Goal: Navigation & Orientation: Find specific page/section

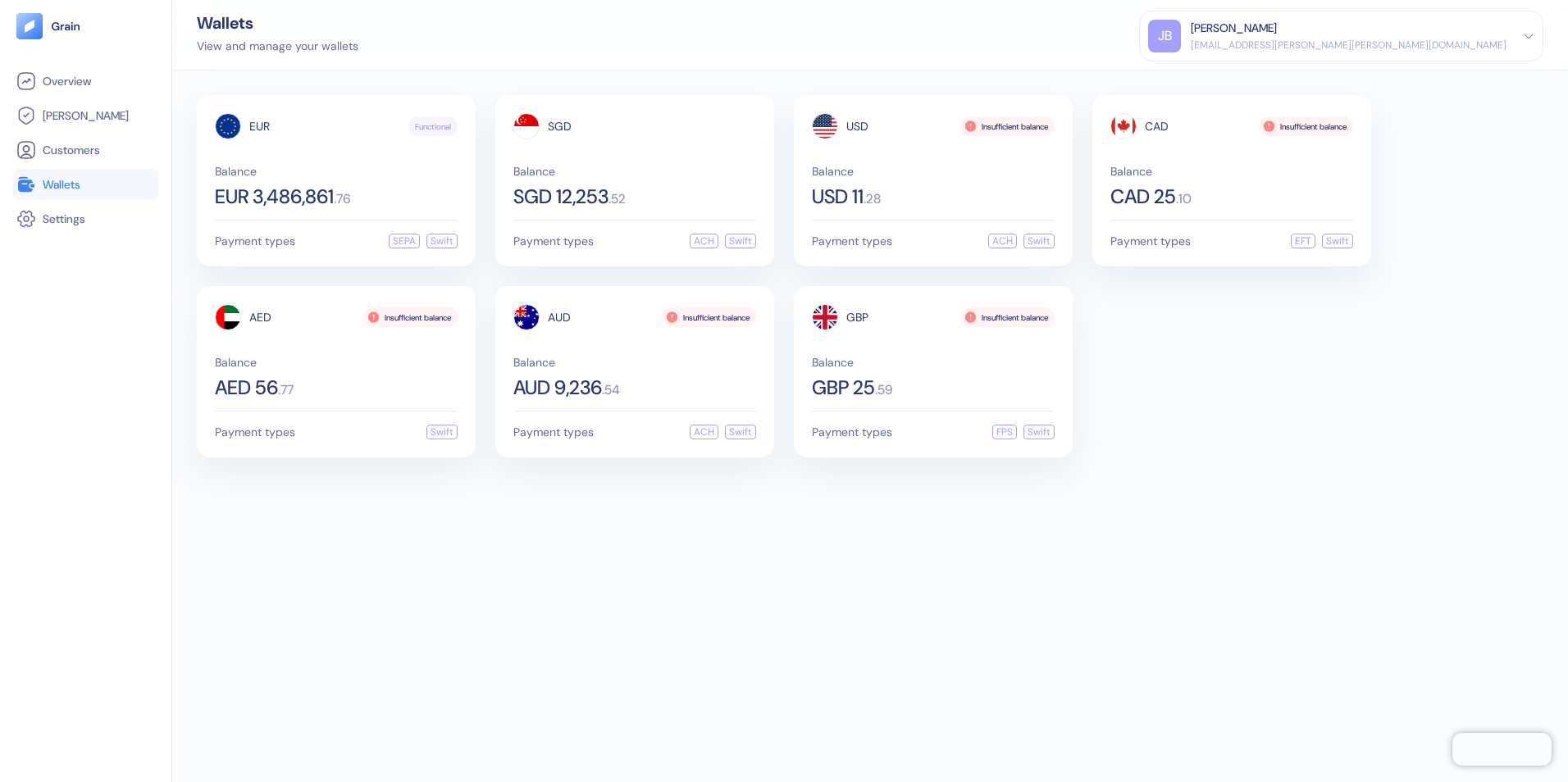
click at [1276, 33] on div "[PERSON_NAME]" at bounding box center [1233, 28] width 86 height 17
click at [1214, 73] on div "Sign Out" at bounding box center [1191, 81] width 45 height 17
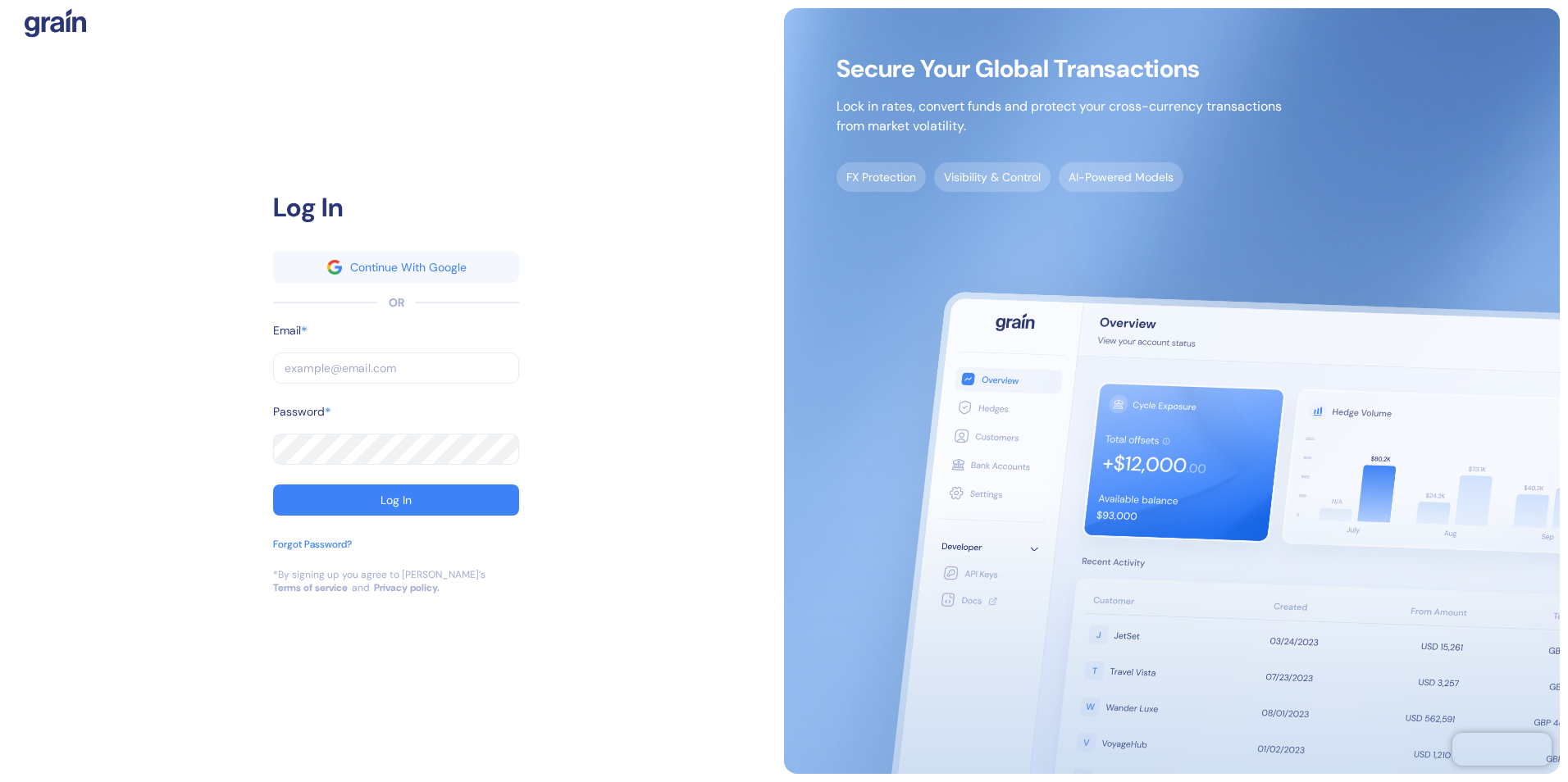
type input "[EMAIL_ADDRESS][PERSON_NAME][PERSON_NAME][DOMAIN_NAME]"
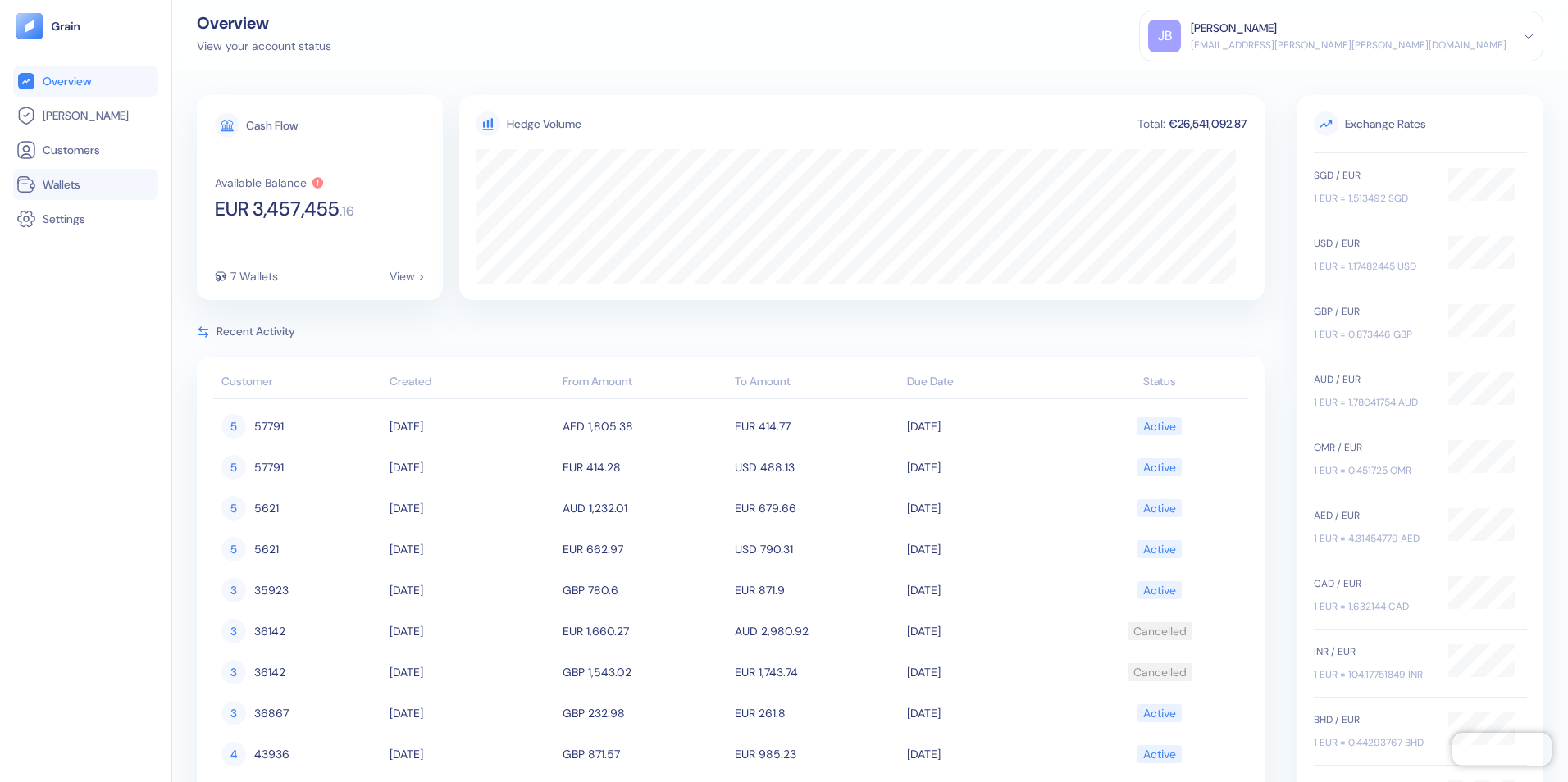
click at [76, 188] on span "Wallets" at bounding box center [62, 184] width 38 height 16
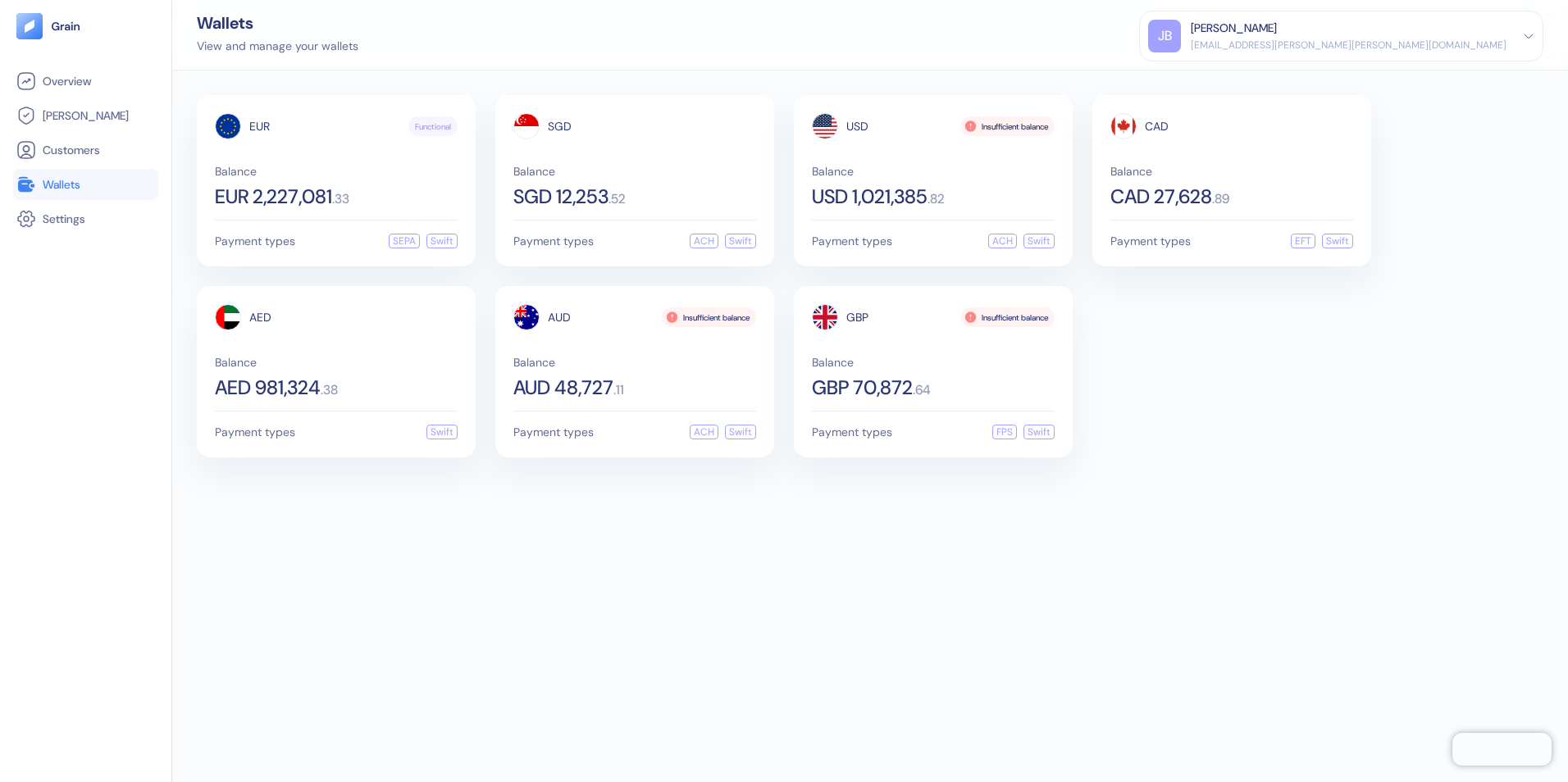
click at [720, 582] on div "EUR Functional Balance EUR 2,227,081 . 33 Payment types SEPA Swift SGD Balance …" at bounding box center [870, 426] width 1396 height 711
click at [404, 577] on div "EUR Functional Balance EUR 2,227,081 . 33 Payment types SEPA Swift SGD Balance …" at bounding box center [870, 426] width 1396 height 711
